Goal: Transaction & Acquisition: Download file/media

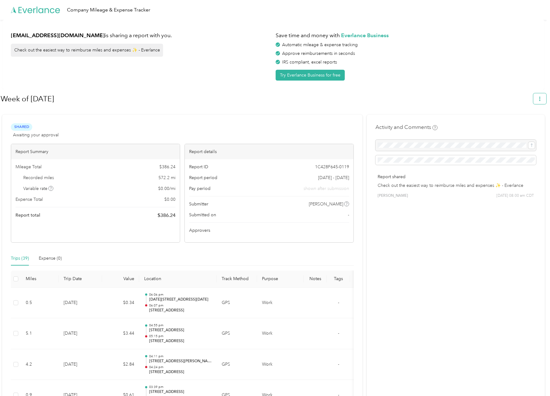
click at [541, 98] on icon "button" at bounding box center [540, 99] width 4 height 4
click at [526, 125] on span "Download" at bounding box center [525, 128] width 20 height 7
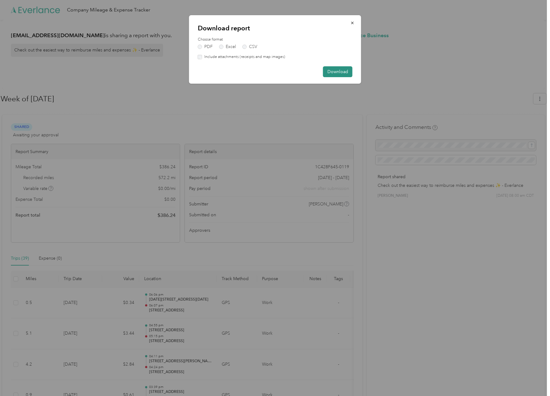
click at [343, 72] on button "Download" at bounding box center [337, 71] width 29 height 11
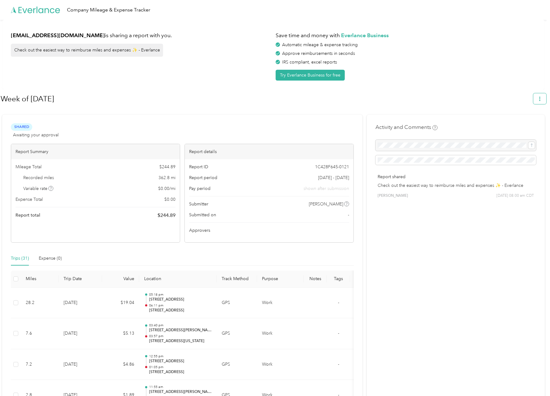
click at [542, 99] on icon "button" at bounding box center [540, 99] width 4 height 4
click at [523, 125] on span "Download" at bounding box center [525, 128] width 20 height 7
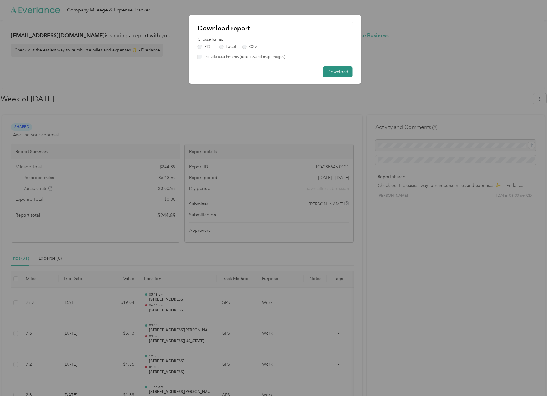
click at [342, 73] on button "Download" at bounding box center [337, 71] width 29 height 11
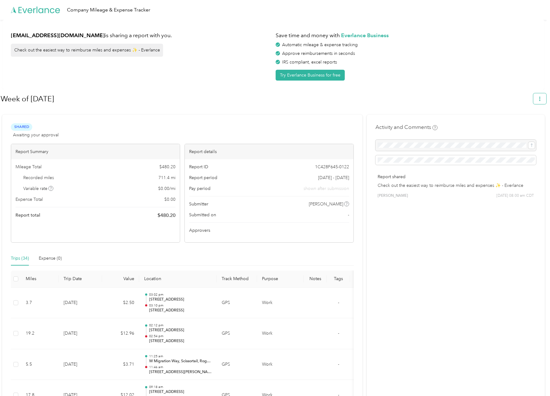
click at [540, 101] on icon "button" at bounding box center [539, 99] width 1 height 4
click at [528, 125] on span "Download" at bounding box center [525, 128] width 20 height 7
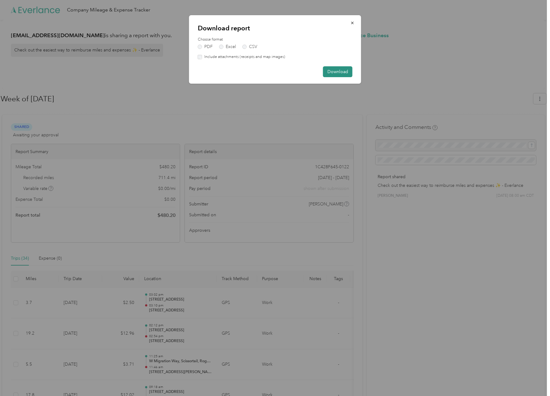
click at [346, 72] on button "Download" at bounding box center [337, 71] width 29 height 11
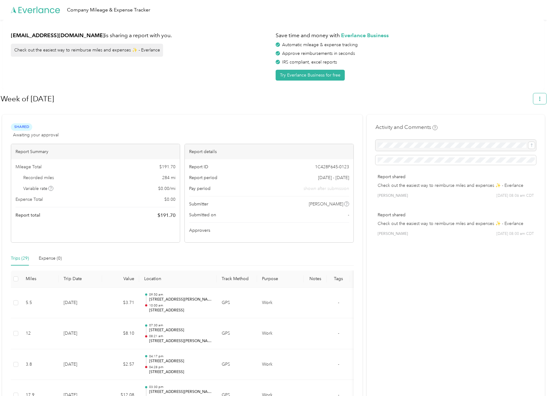
click at [542, 99] on icon "button" at bounding box center [540, 99] width 4 height 4
click at [520, 125] on span "Download" at bounding box center [525, 128] width 20 height 7
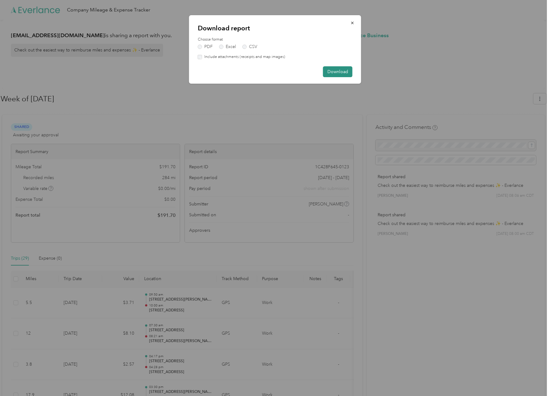
click at [336, 70] on button "Download" at bounding box center [337, 71] width 29 height 11
